Goal: Task Accomplishment & Management: Manage account settings

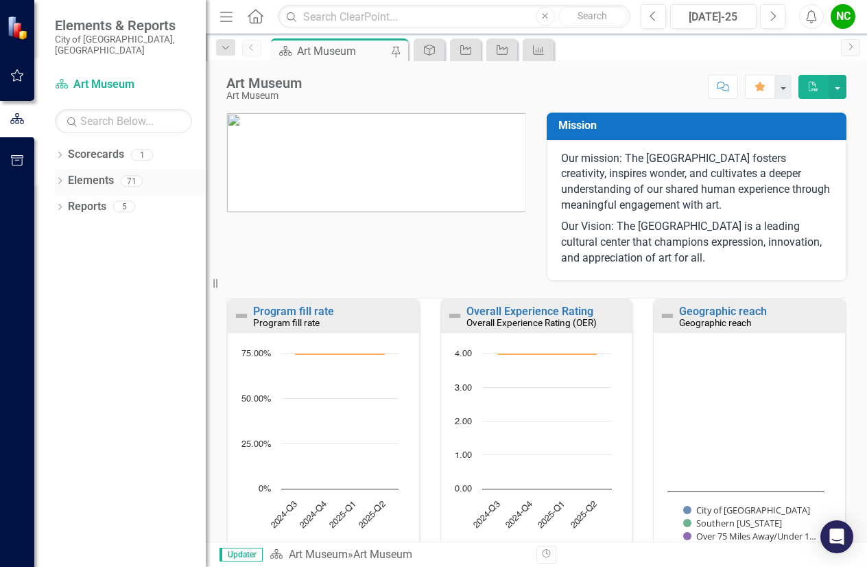
click at [60, 178] on icon "Dropdown" at bounding box center [60, 182] width 10 height 8
click at [69, 204] on icon "Dropdown" at bounding box center [67, 208] width 10 height 8
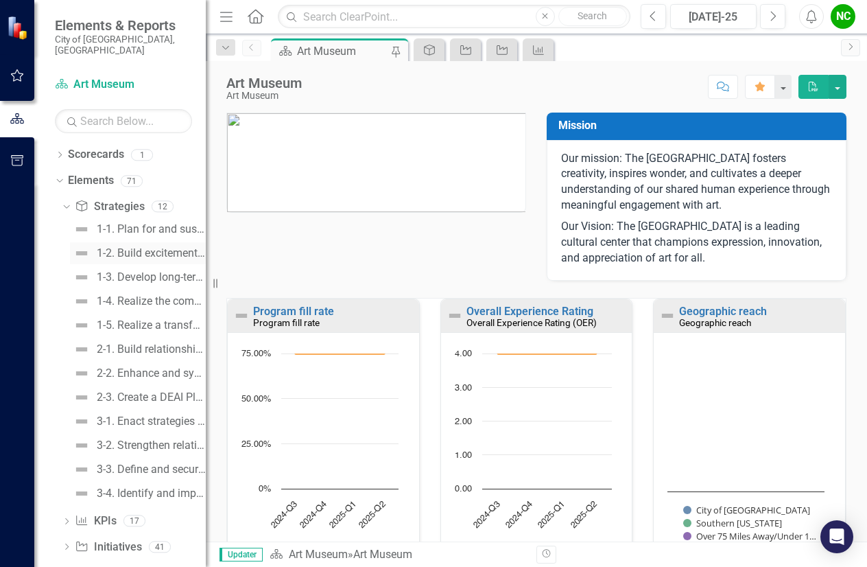
click at [136, 247] on div "1-2. Build excitement for the transformed Museum." at bounding box center [151, 253] width 109 height 12
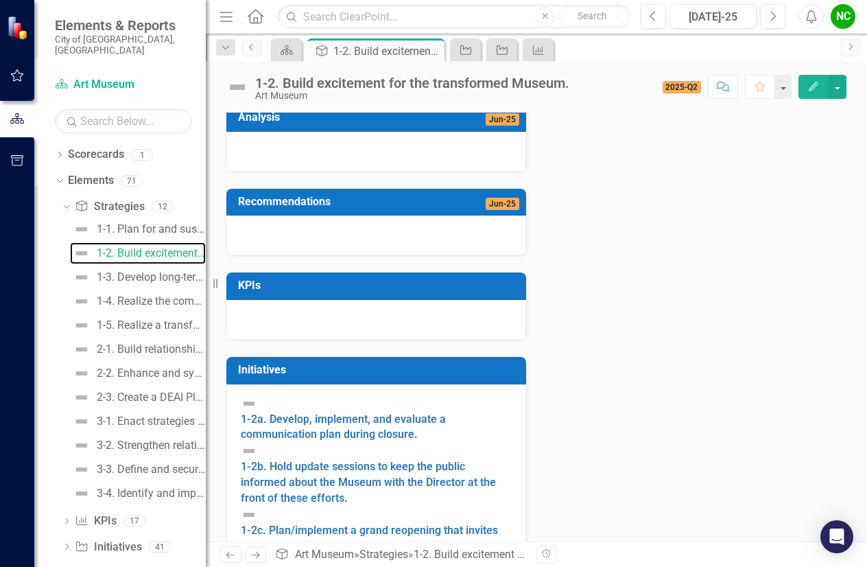
scroll to position [272, 0]
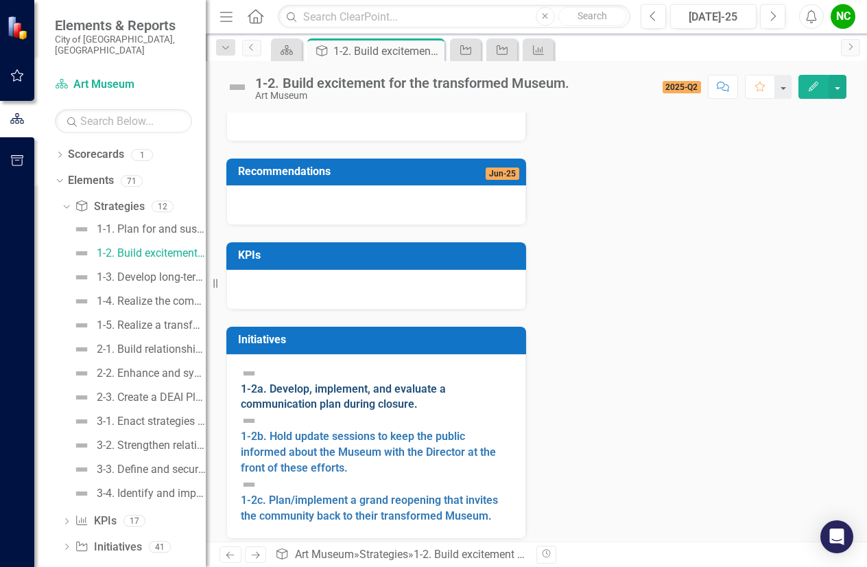
click at [424, 411] on link "1-2a. Develop, implement, and evaluate a communication plan during closure." at bounding box center [343, 396] width 205 height 29
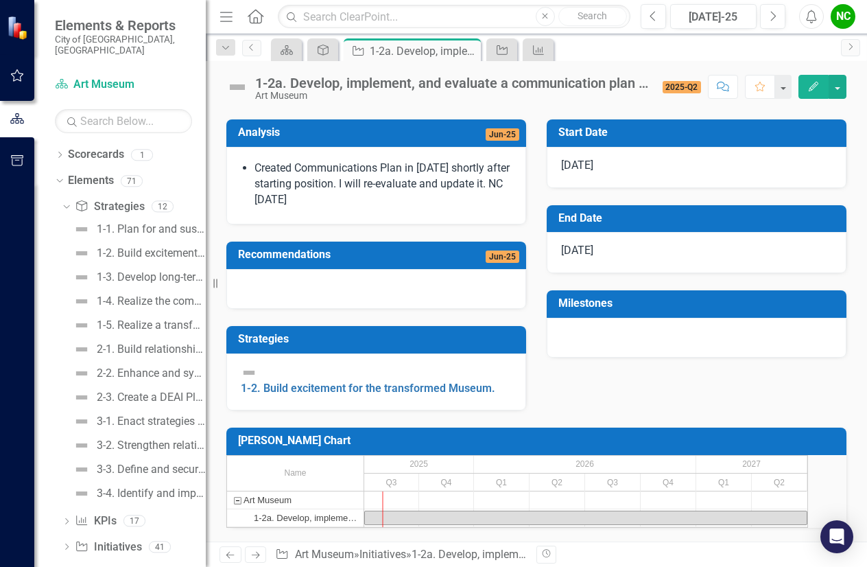
scroll to position [292, 0]
click at [417, 511] on div "Task: Start date: 2025-07-01 End date: 2027-06-30" at bounding box center [586, 517] width 442 height 13
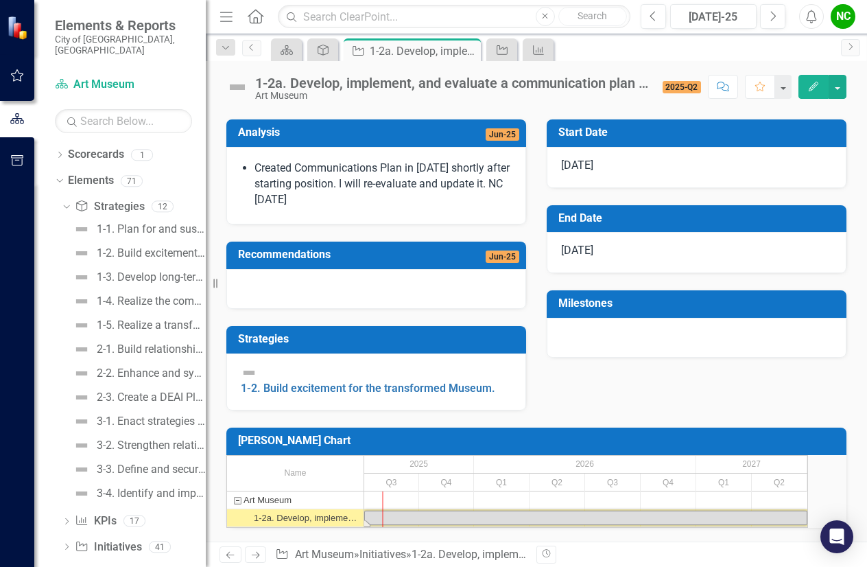
click at [417, 511] on div "Task: Start date: 2025-07-01 End date: 2027-06-30" at bounding box center [586, 517] width 442 height 13
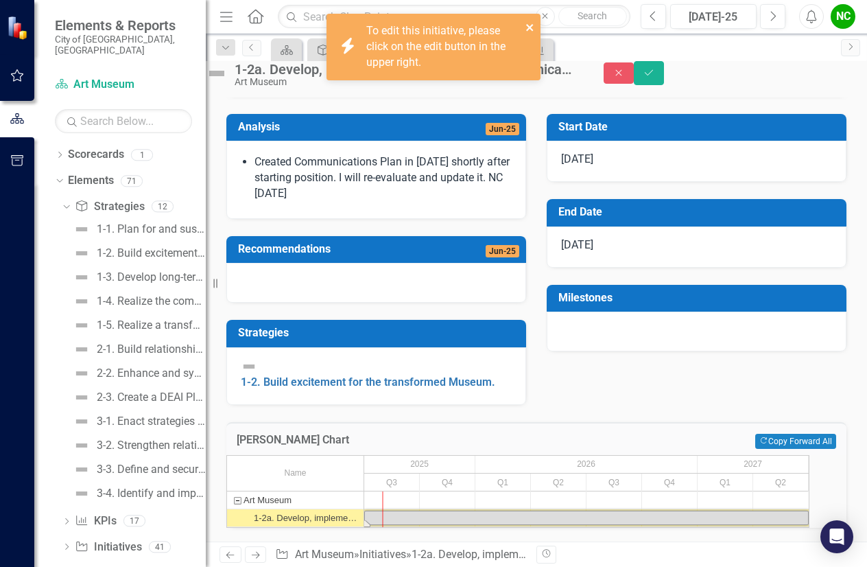
click at [532, 25] on icon "close" at bounding box center [529, 27] width 7 height 7
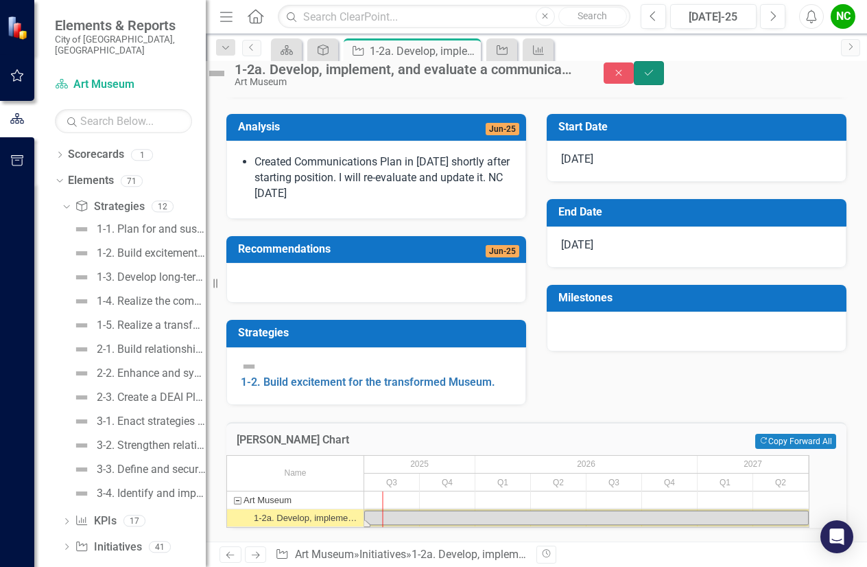
click at [655, 78] on icon "Save" at bounding box center [649, 73] width 12 height 10
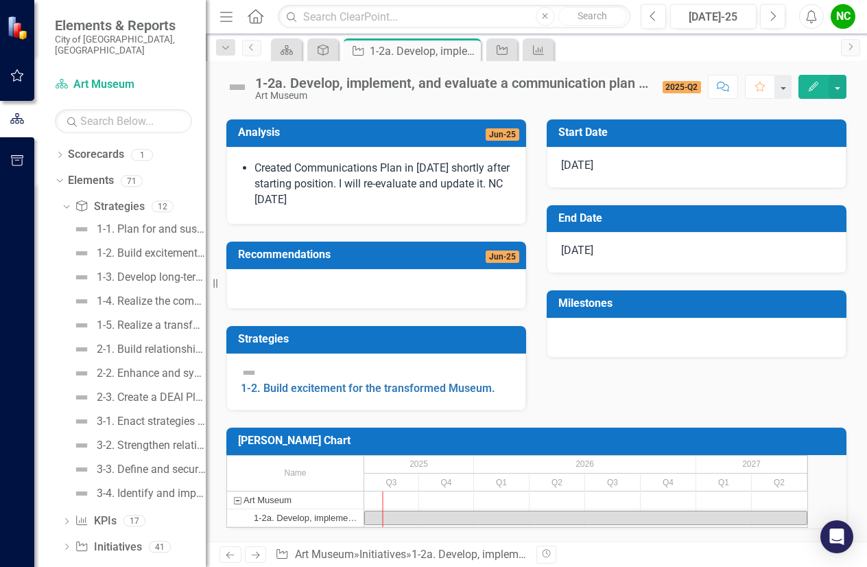
click at [811, 82] on icon "Edit" at bounding box center [813, 87] width 12 height 10
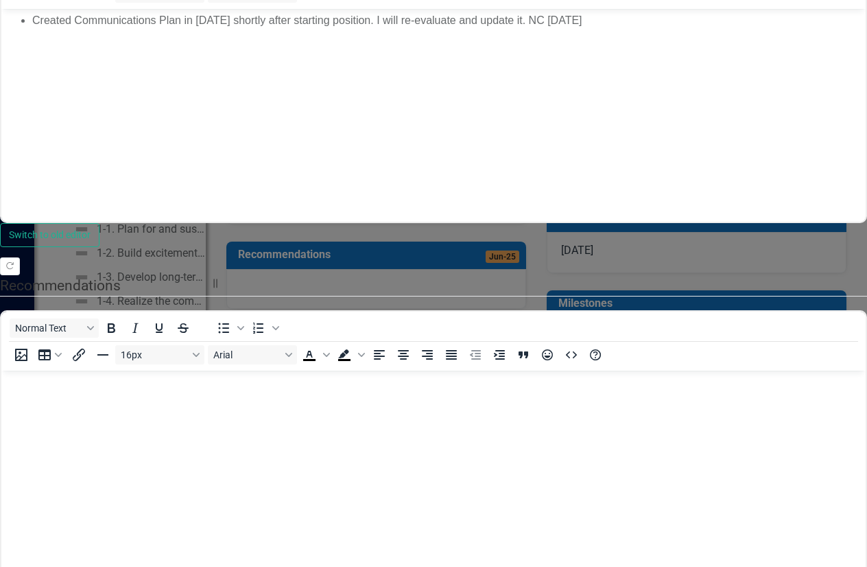
scroll to position [0, 0]
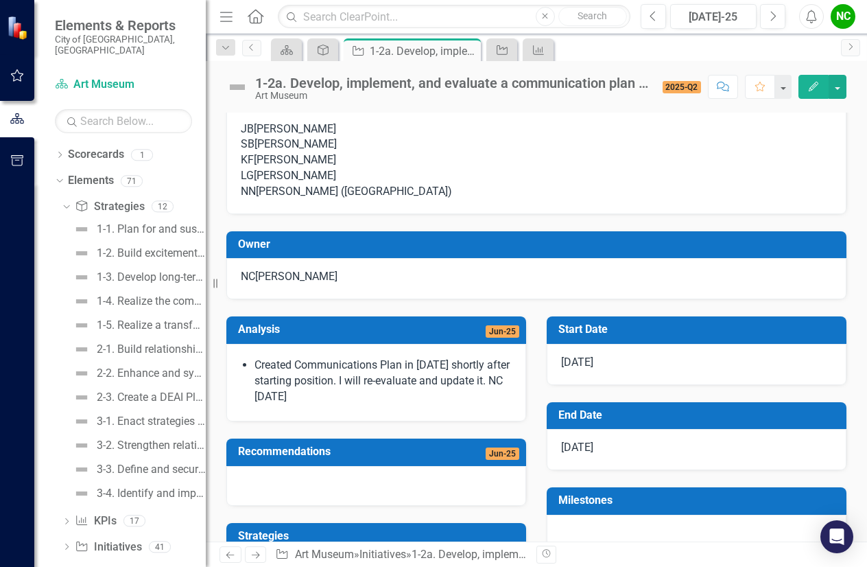
scroll to position [17, 0]
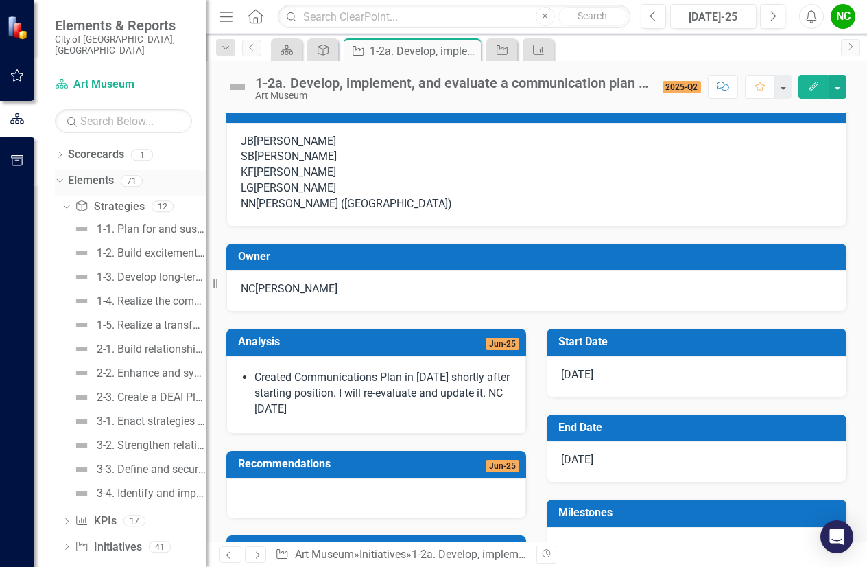
click at [58, 176] on icon "Dropdown" at bounding box center [58, 181] width 8 height 10
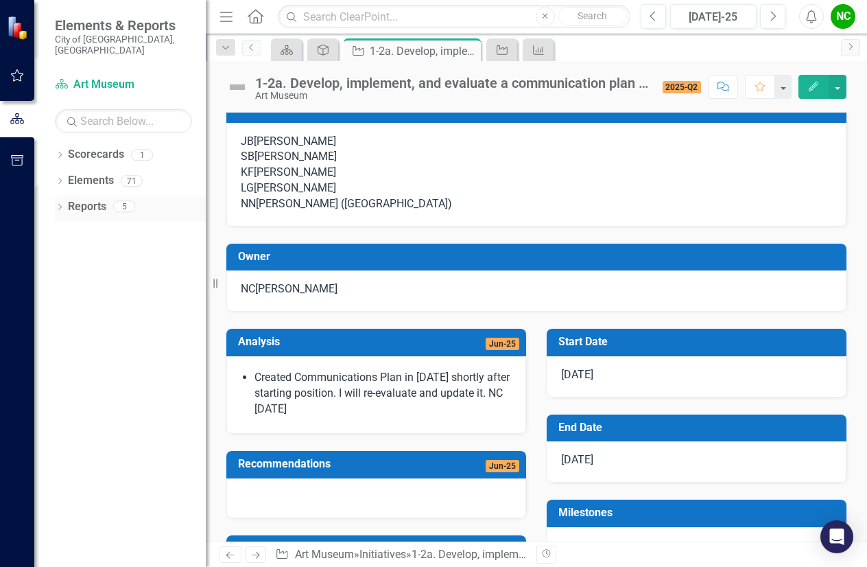
click at [58, 204] on icon "Dropdown" at bounding box center [60, 208] width 10 height 8
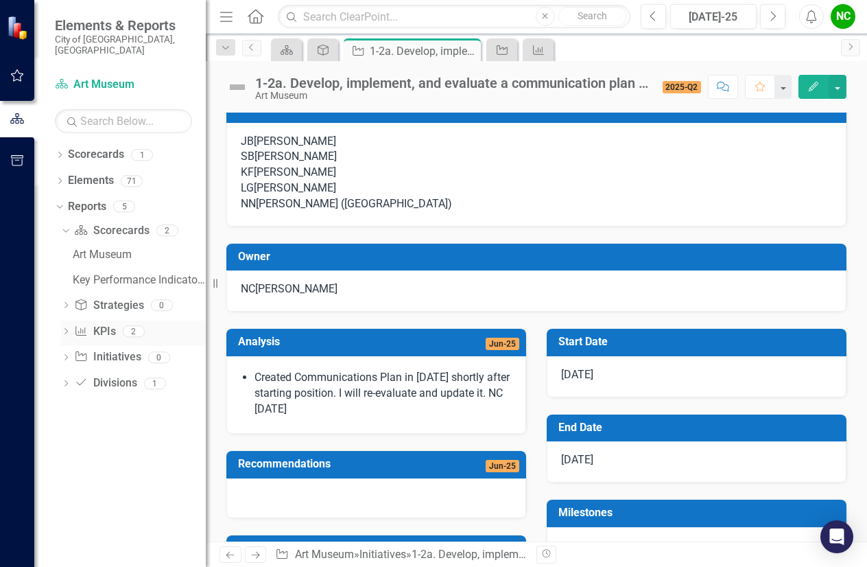
click at [64, 329] on icon "Dropdown" at bounding box center [66, 333] width 10 height 8
click at [66, 277] on icon "Dropdown" at bounding box center [64, 282] width 8 height 10
click at [60, 178] on icon "Dropdown" at bounding box center [60, 182] width 10 height 8
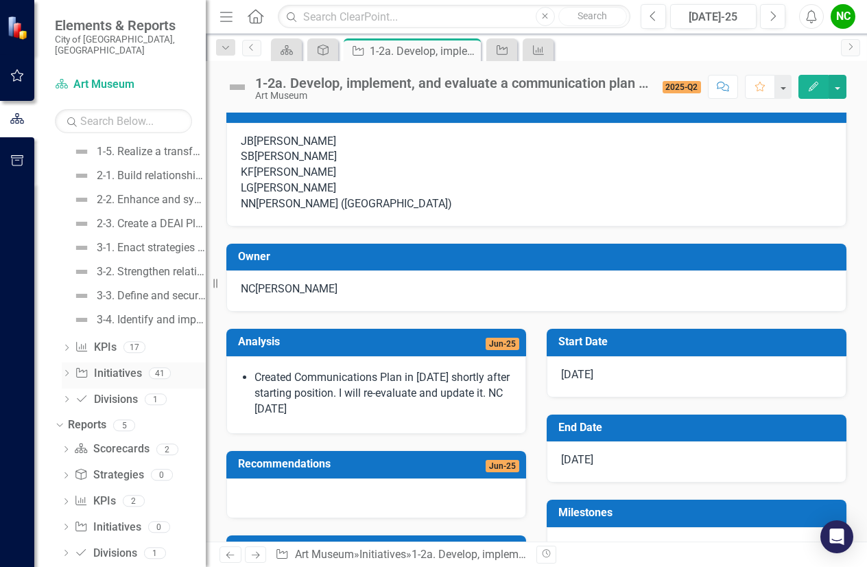
scroll to position [184, 0]
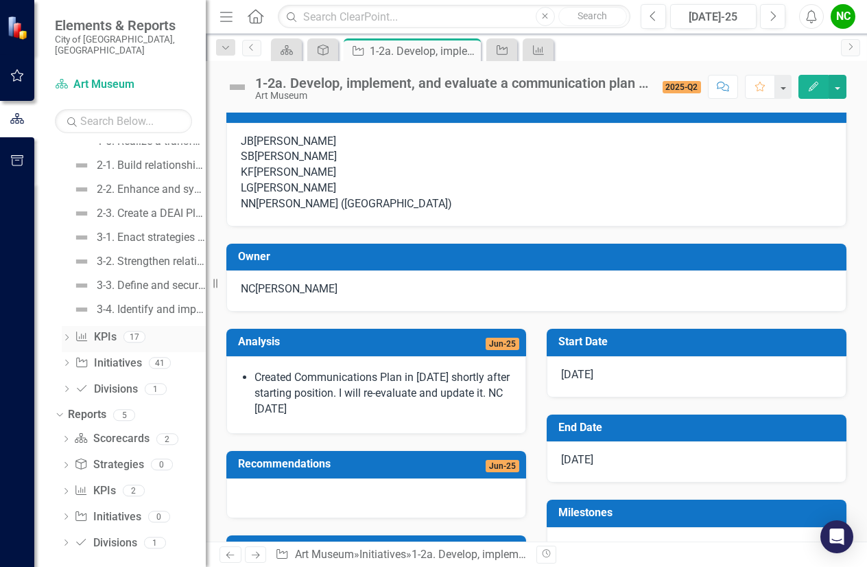
click at [66, 334] on icon at bounding box center [66, 337] width 3 height 6
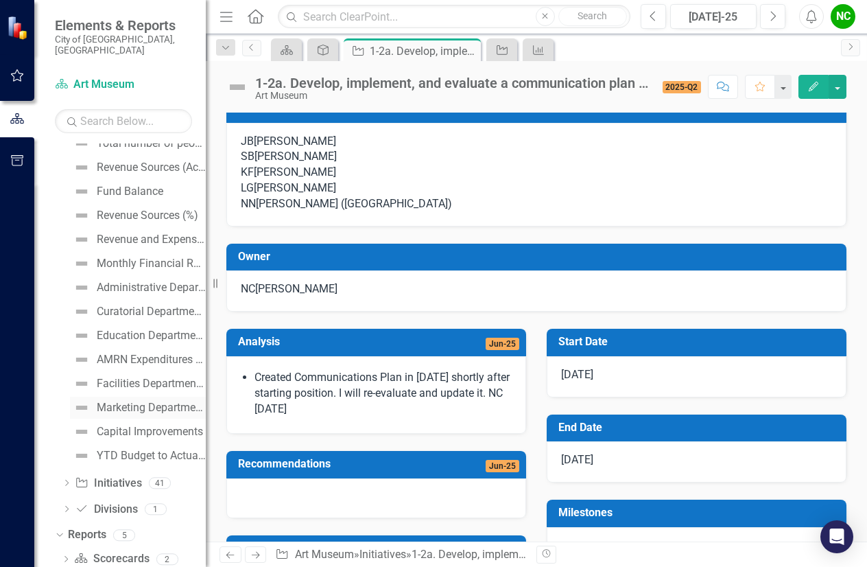
click at [118, 401] on div "Marketing Department Budget" at bounding box center [151, 407] width 109 height 12
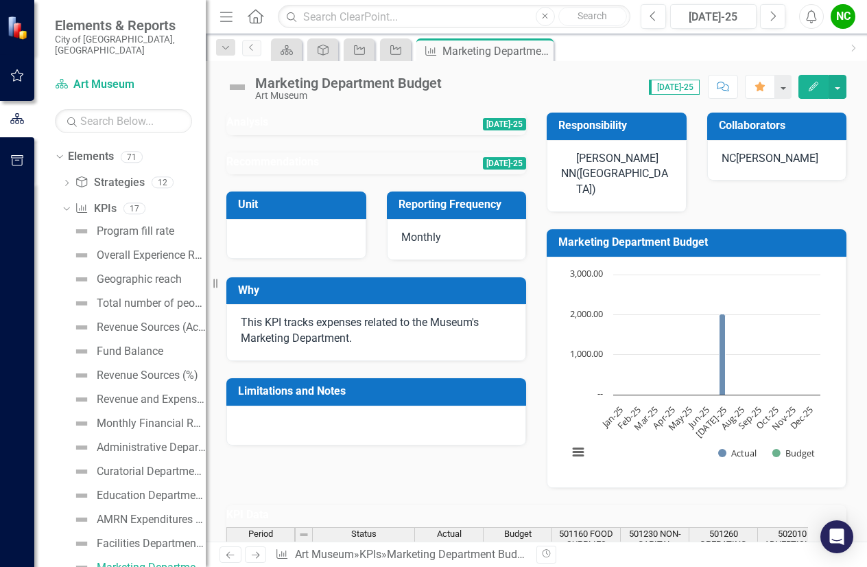
click at [684, 87] on span "[DATE]-25" at bounding box center [674, 87] width 51 height 15
click at [765, 21] on button "Next" at bounding box center [772, 16] width 25 height 25
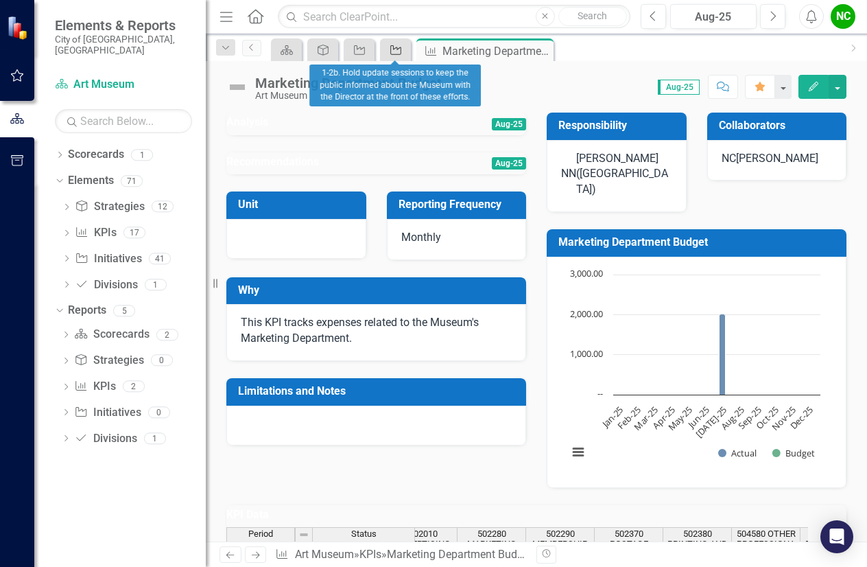
click at [387, 50] on div "Initiative" at bounding box center [392, 49] width 19 height 17
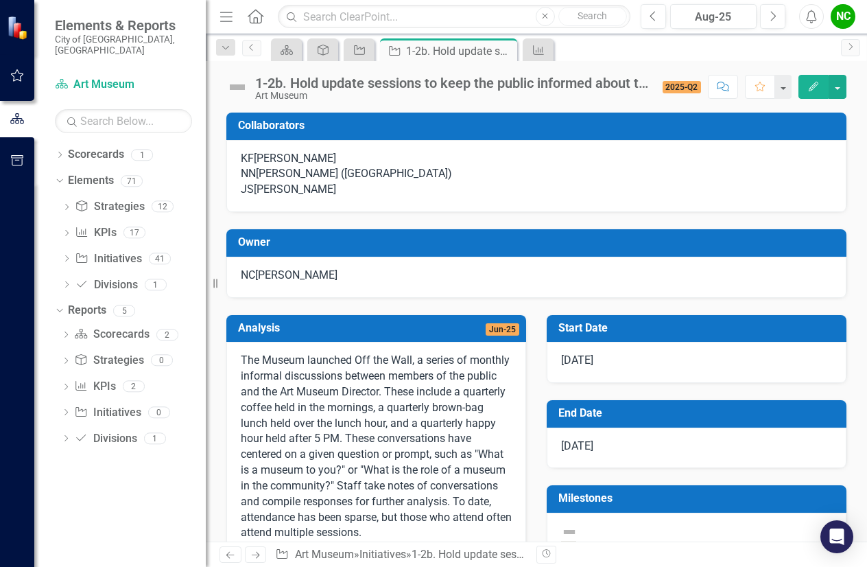
checkbox input "true"
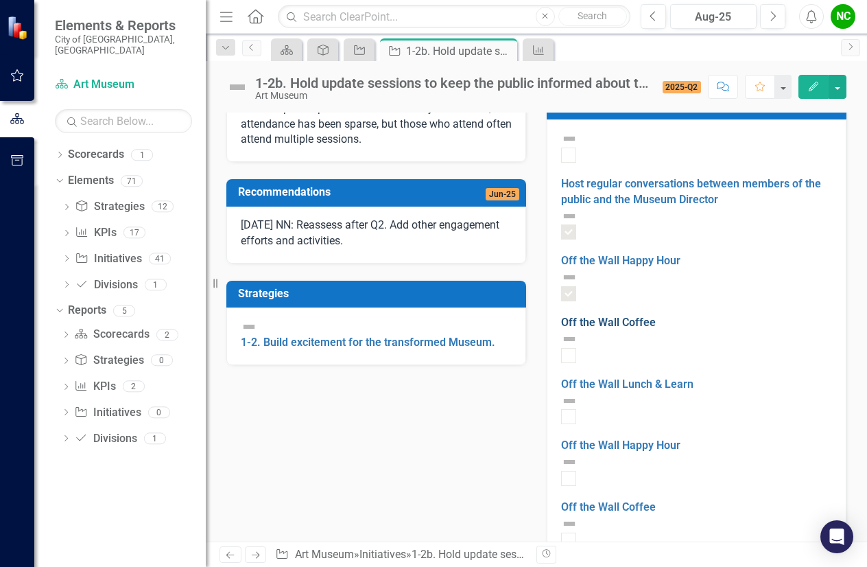
click at [630, 316] on link "Off the Wall Coffee" at bounding box center [608, 322] width 95 height 13
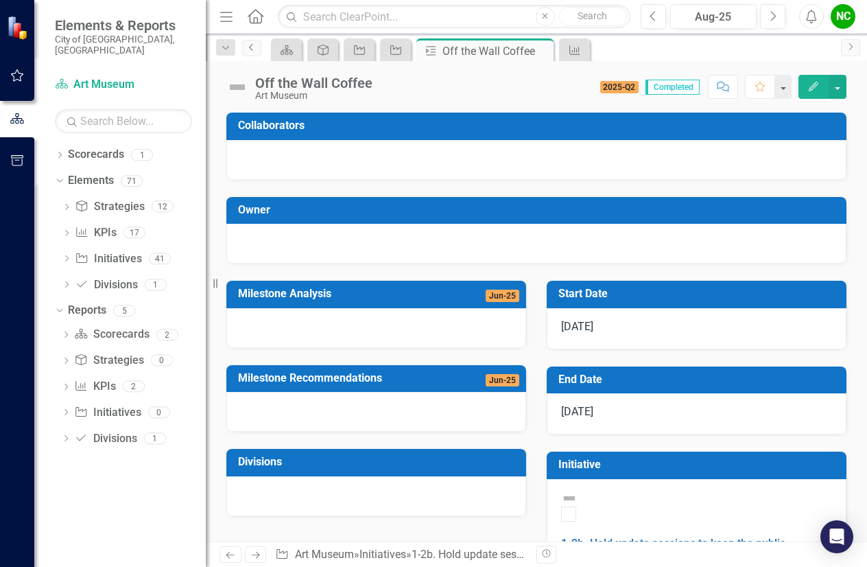
click at [253, 52] on link "Previous" at bounding box center [251, 48] width 19 height 16
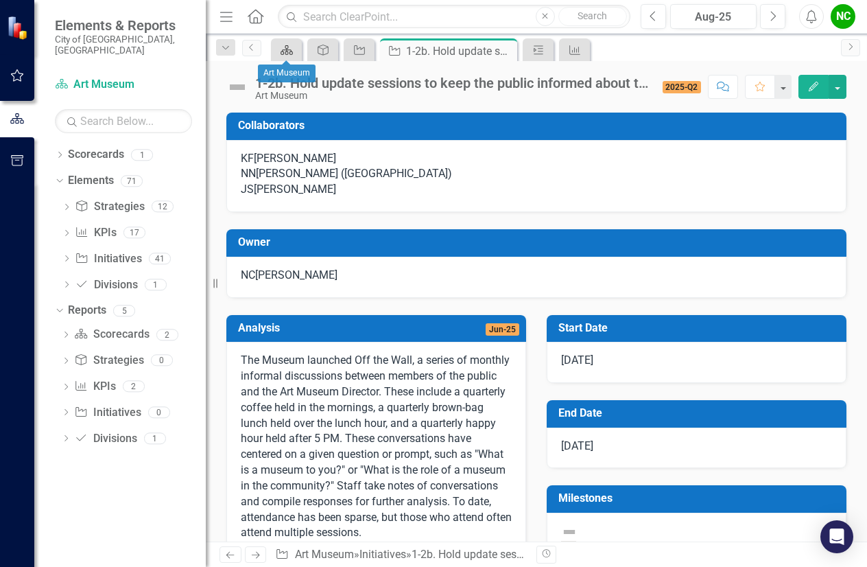
click at [283, 53] on icon "Scorecard" at bounding box center [287, 50] width 14 height 11
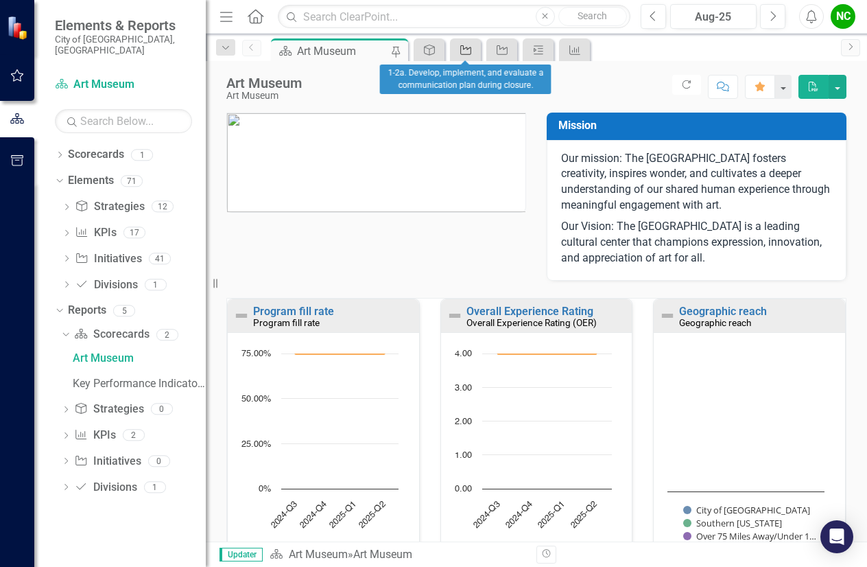
click at [462, 49] on icon "Initiative" at bounding box center [466, 50] width 14 height 11
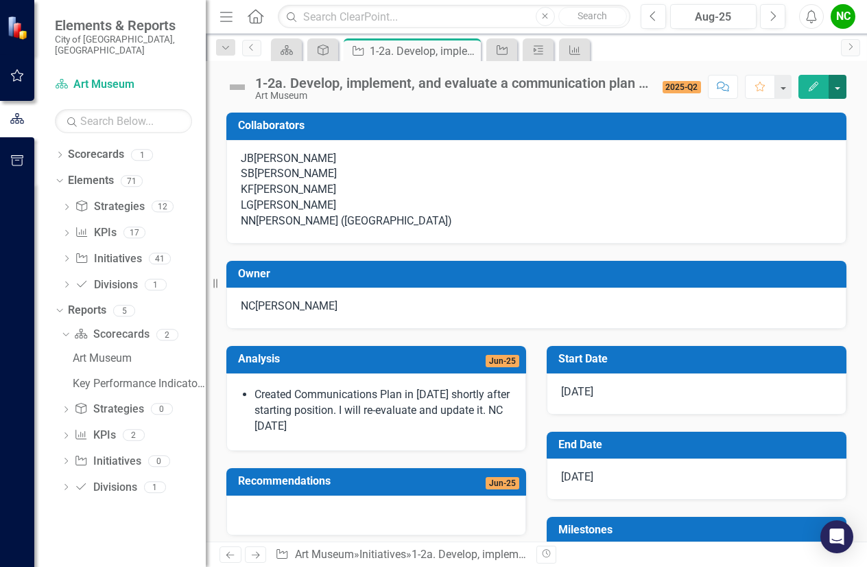
click at [842, 80] on button "button" at bounding box center [838, 87] width 18 height 24
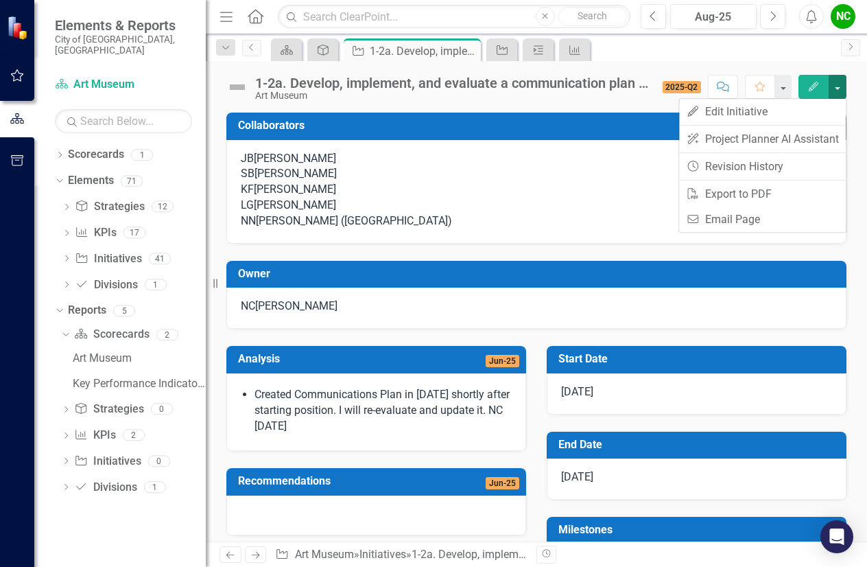
click at [842, 80] on button "button" at bounding box center [838, 87] width 18 height 24
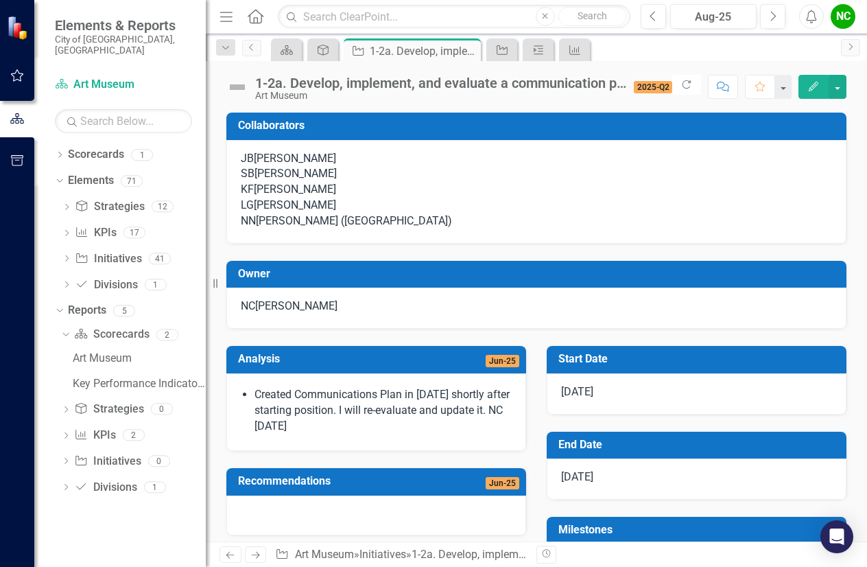
click at [815, 78] on button "Edit" at bounding box center [813, 87] width 30 height 24
